Goal: Navigation & Orientation: Find specific page/section

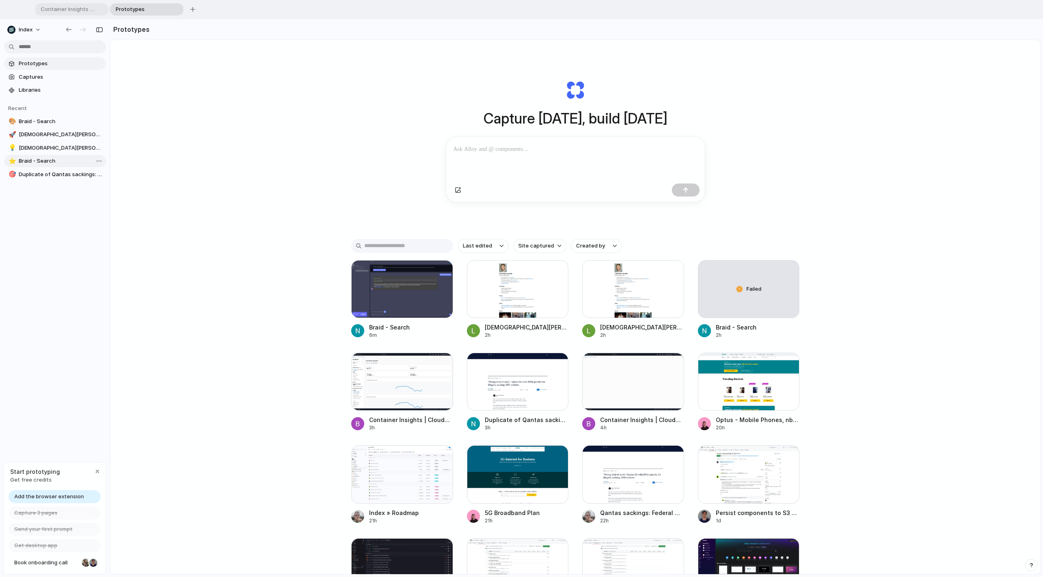
click at [43, 121] on span "Braid - Search" at bounding box center [61, 121] width 84 height 8
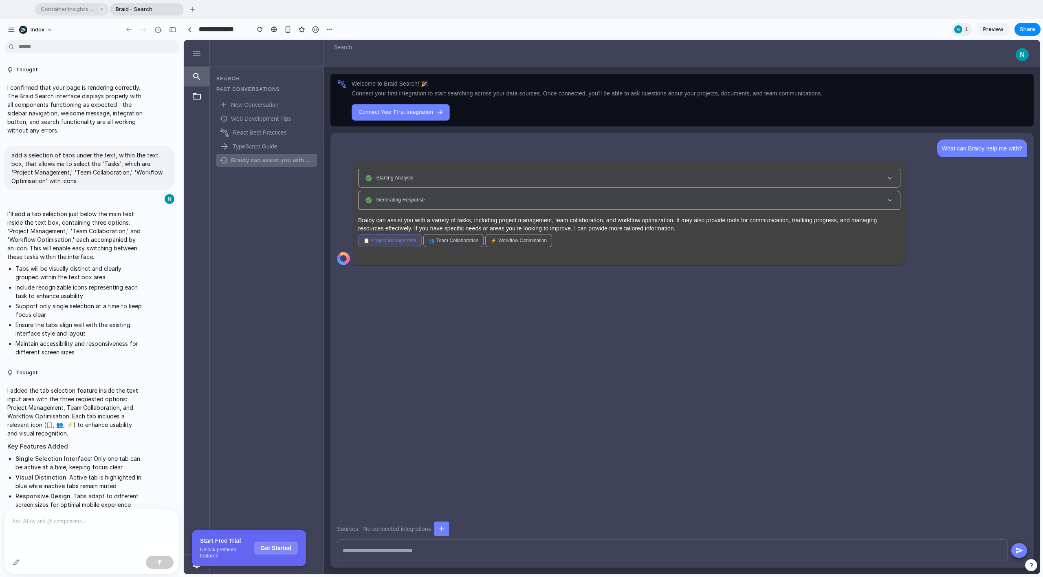
click at [85, 7] on span "Container Insights | CloudWatch | us-west-2" at bounding box center [66, 9] width 58 height 8
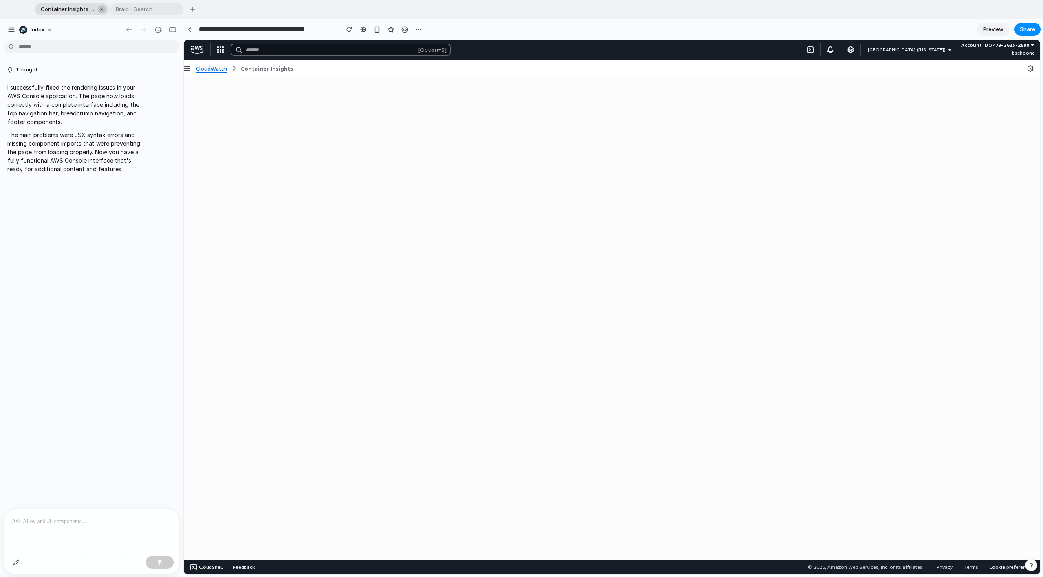
click at [101, 7] on div "button" at bounding box center [102, 10] width 6 height 6
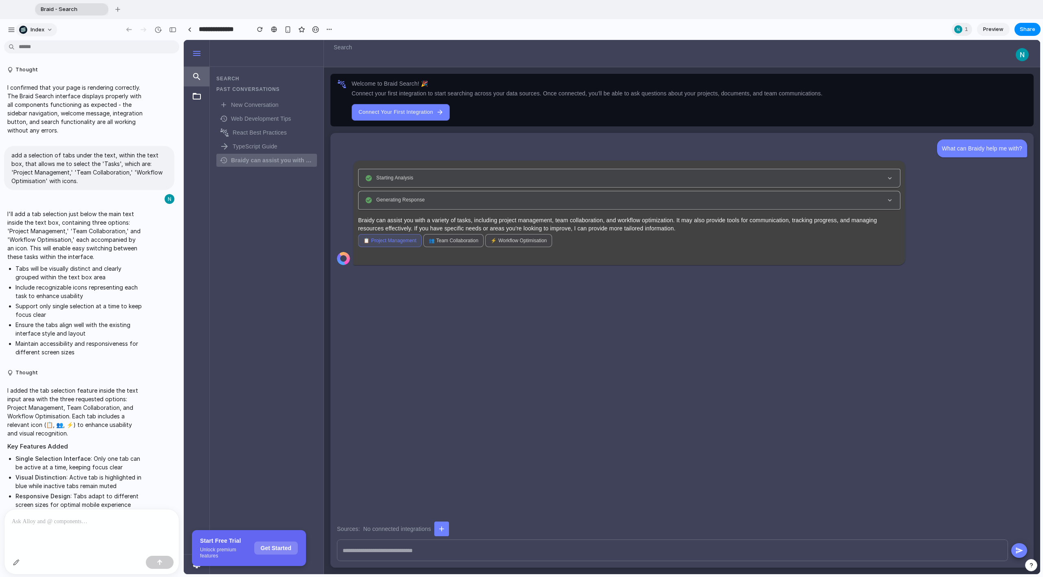
click at [33, 30] on span "Index" at bounding box center [38, 30] width 14 height 8
click at [33, 30] on div "Settings Invite members Change theme Change workspace Sign out" at bounding box center [521, 288] width 1043 height 577
click at [18, 30] on button "Index" at bounding box center [36, 29] width 41 height 13
click at [18, 30] on div "Settings Invite members Change theme Change workspace Sign out" at bounding box center [521, 288] width 1043 height 577
click at [13, 30] on div "button" at bounding box center [11, 29] width 7 height 7
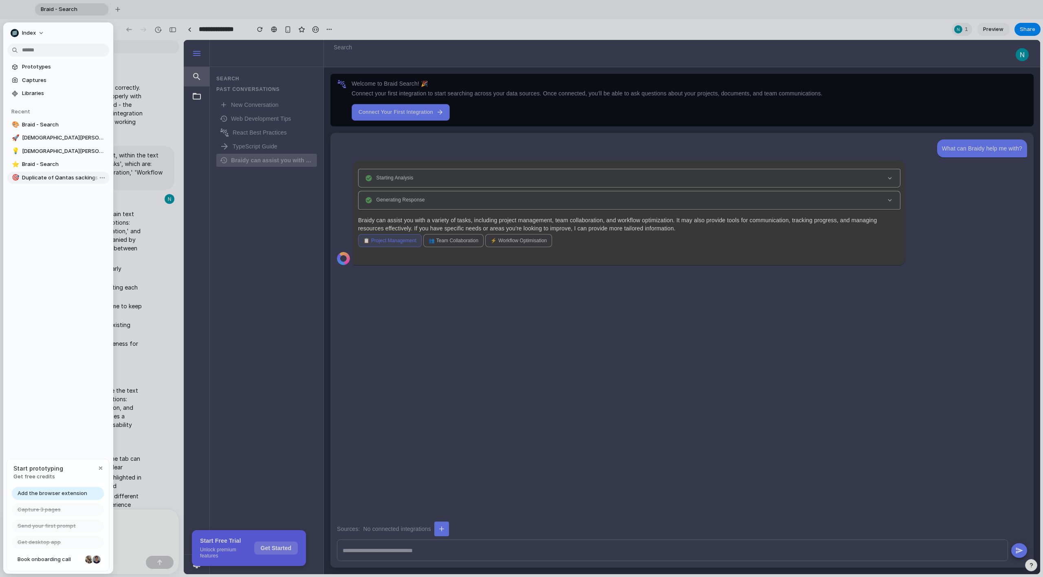
click at [48, 181] on link "🎯 Duplicate of Qantas sackings: Federal Court hits airline with $90m penalty fo…" at bounding box center [58, 178] width 102 height 12
type input "**********"
